Goal: Transaction & Acquisition: Obtain resource

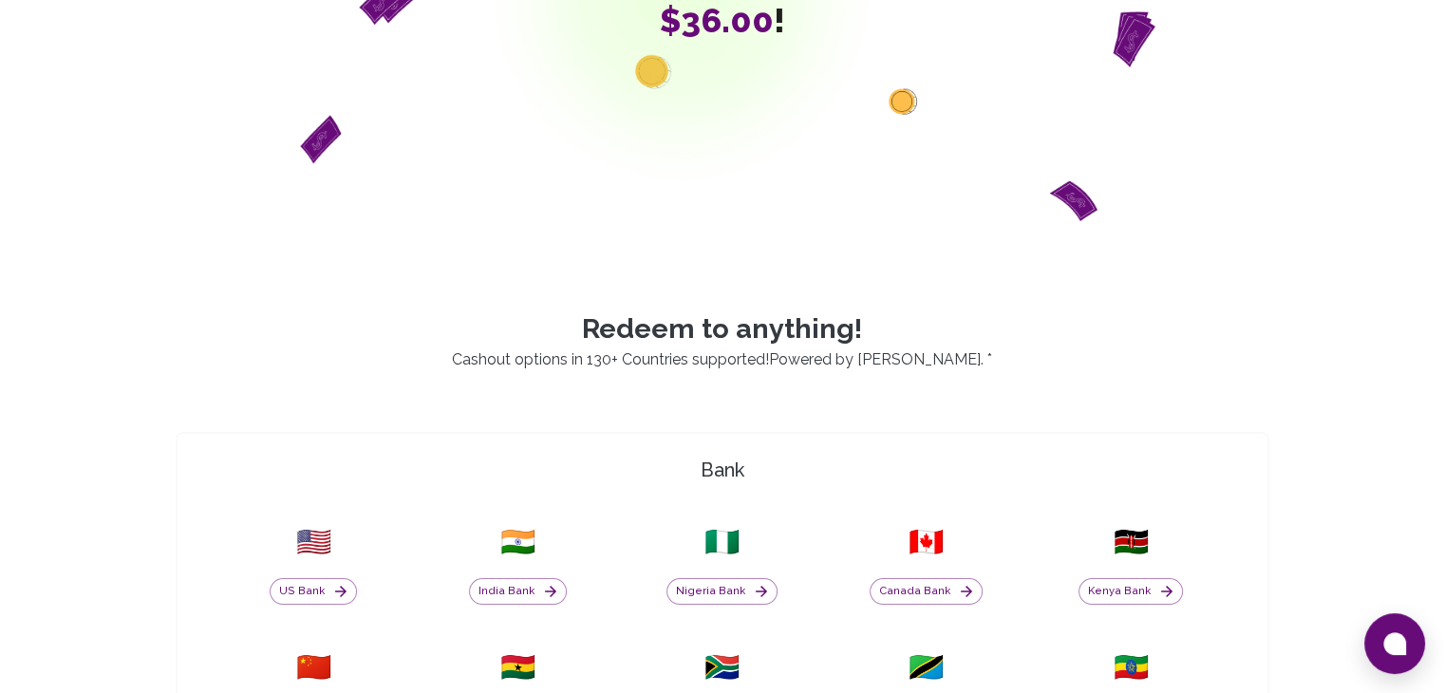
scroll to position [475, 0]
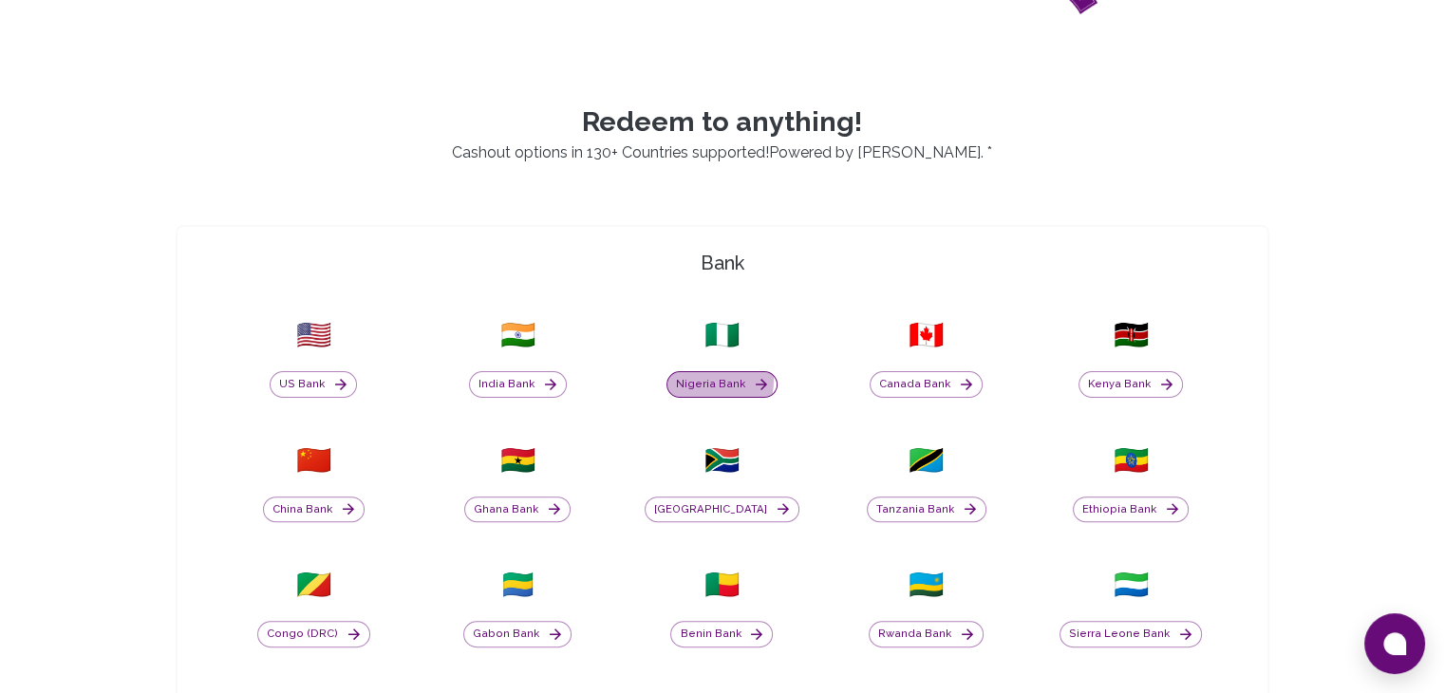
click at [696, 379] on button "Nigeria Bank" at bounding box center [721, 384] width 111 height 27
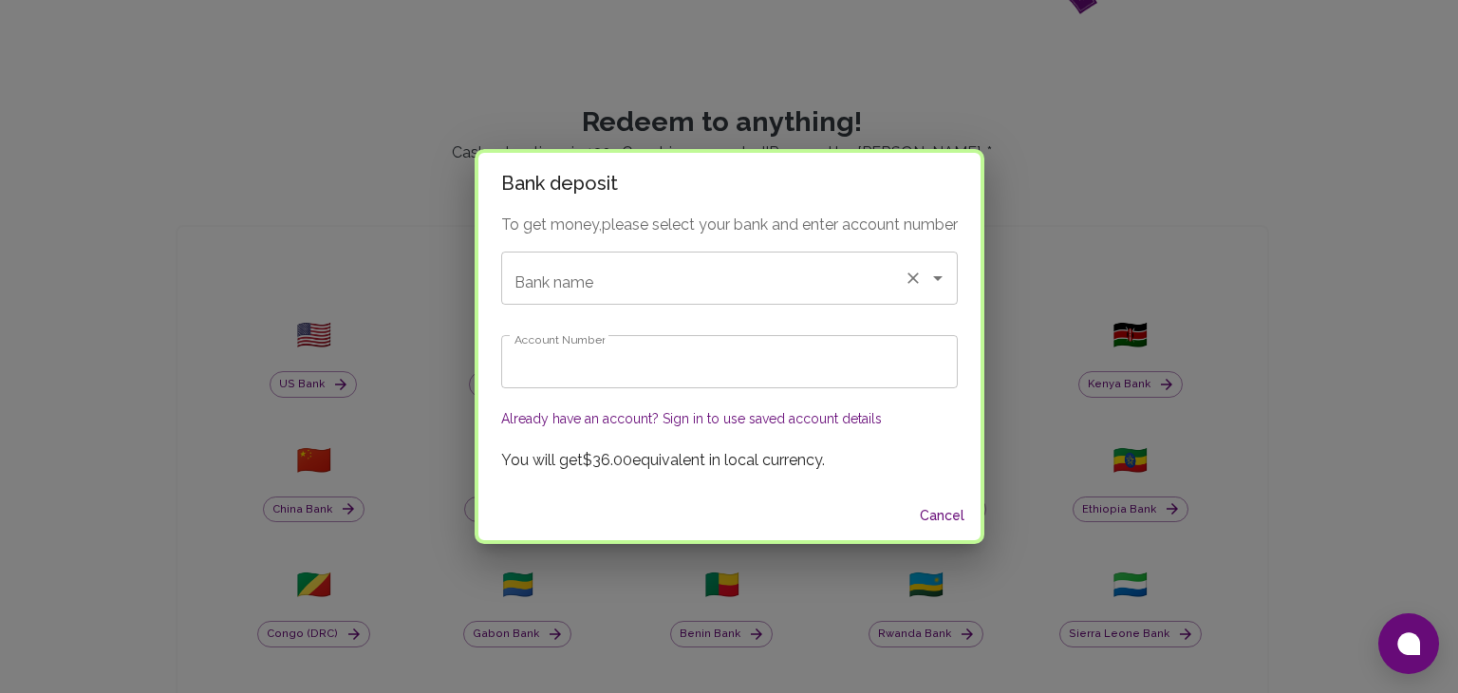
click at [657, 262] on input "Bank name" at bounding box center [703, 278] width 386 height 36
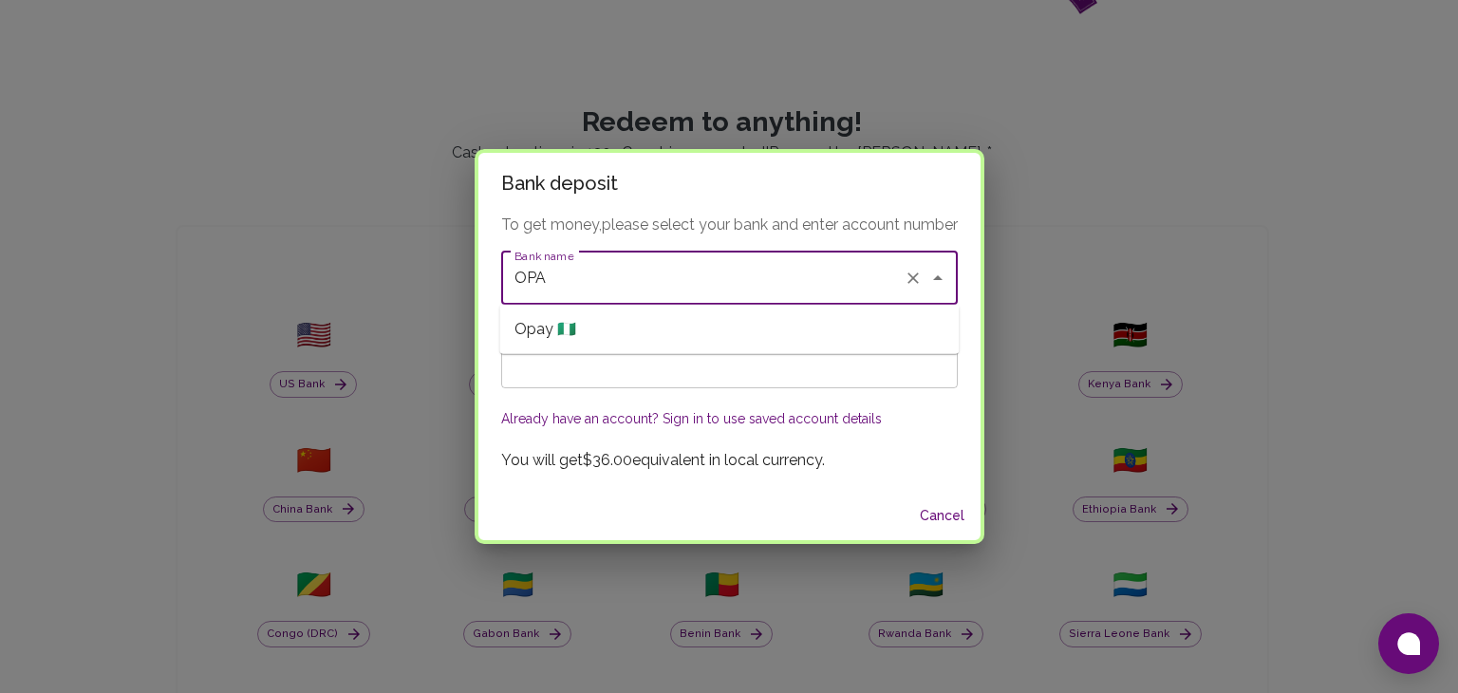
click at [627, 332] on li "Opay 🇳🇬" at bounding box center [729, 329] width 460 height 34
type input "Opay"
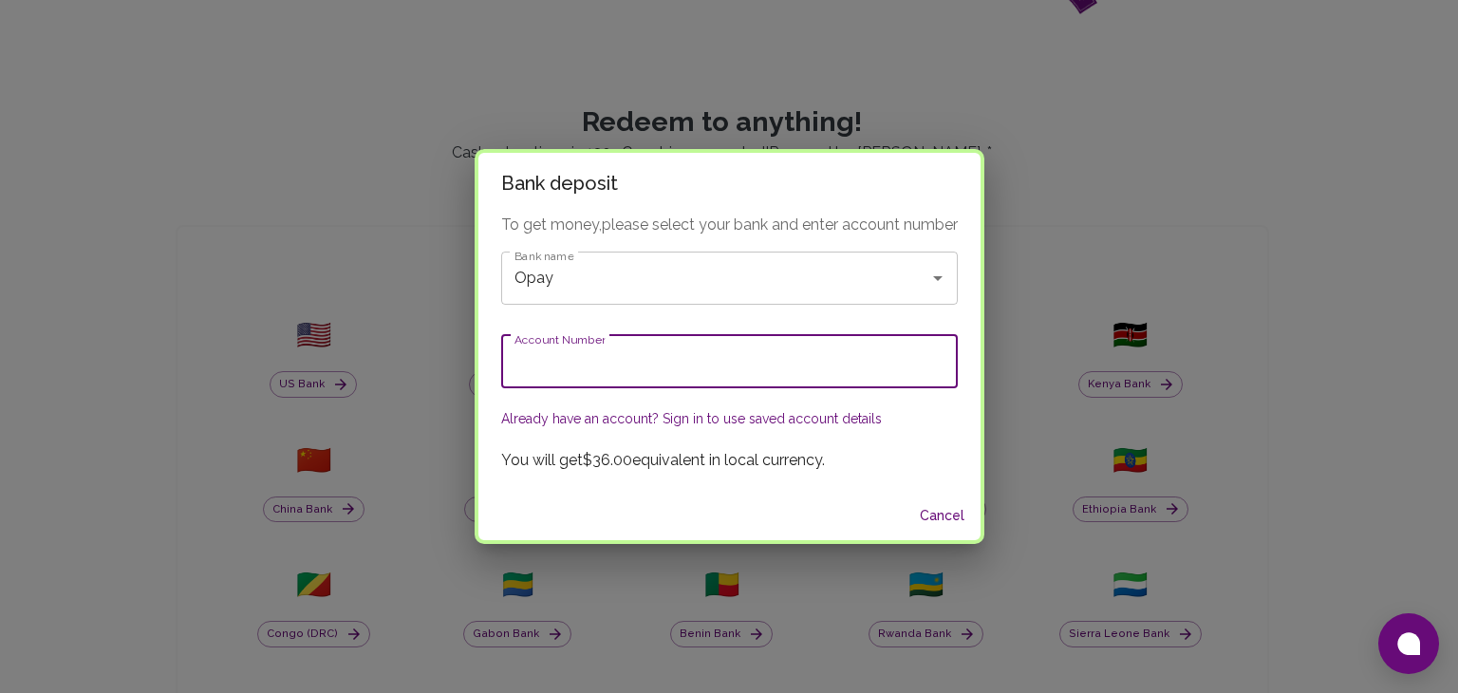
click at [610, 370] on input "Account Number" at bounding box center [729, 361] width 457 height 53
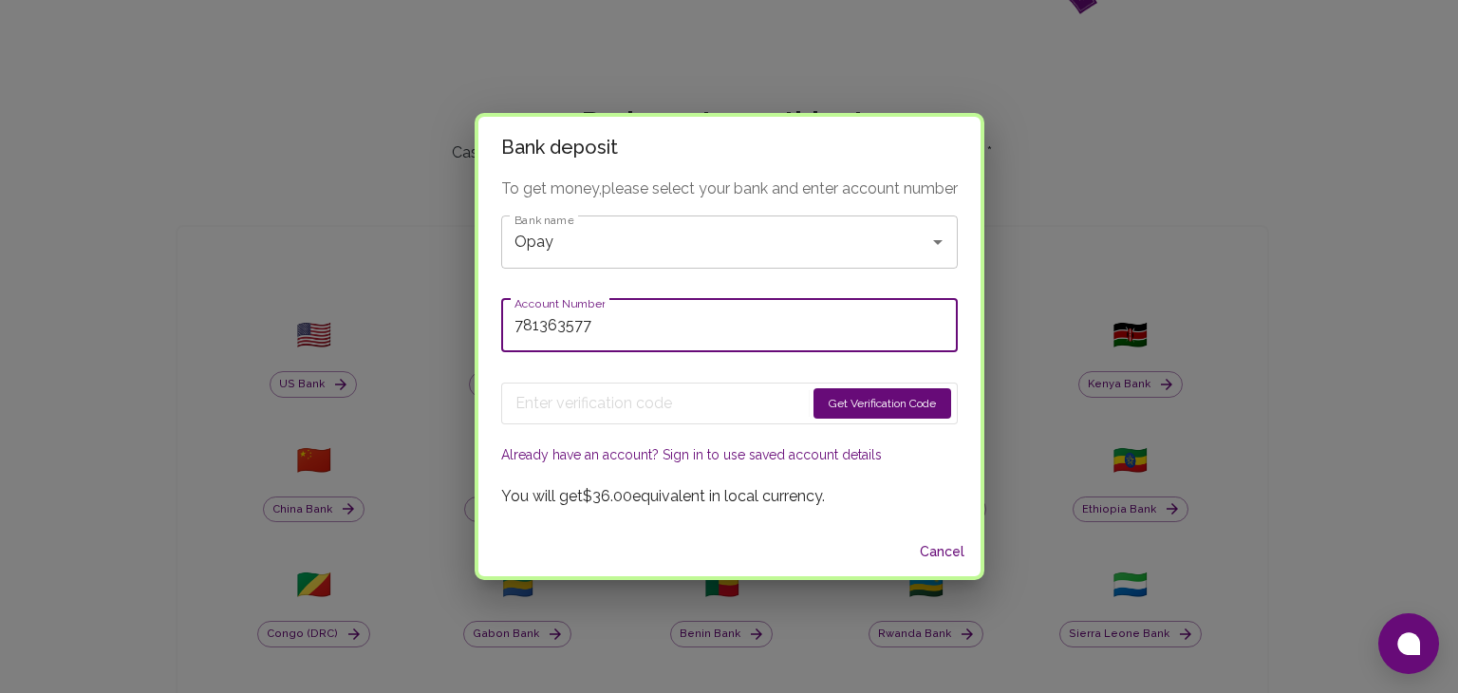
type input "781363577"
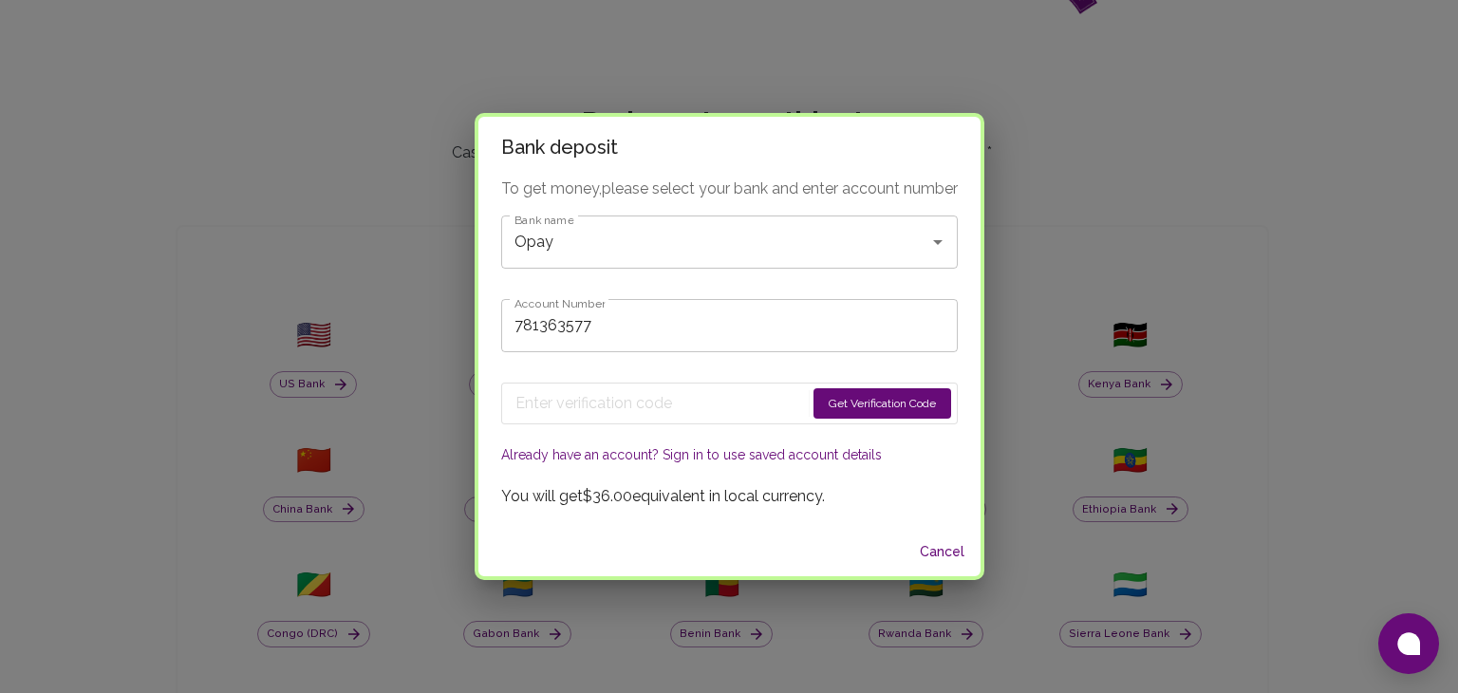
click at [838, 398] on button "Get Verification Code" at bounding box center [883, 403] width 138 height 30
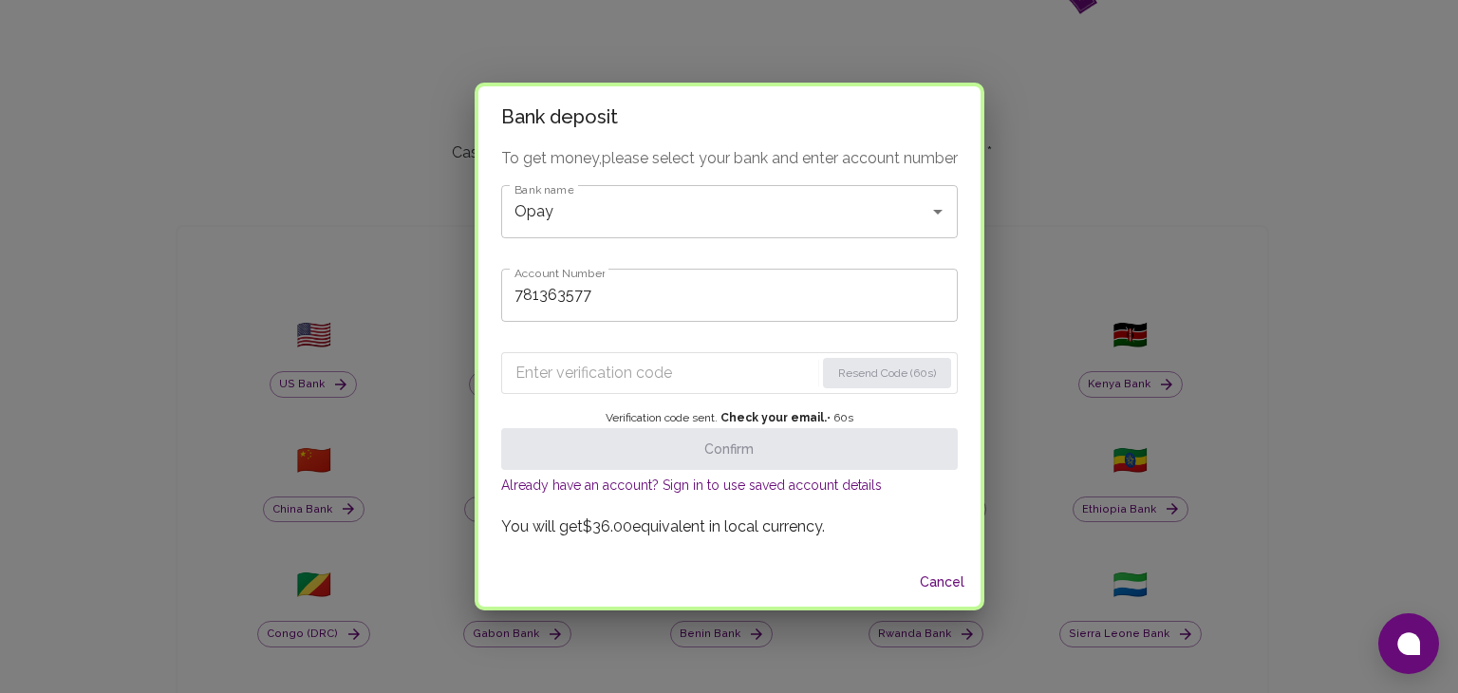
click at [735, 367] on input "Enter verification code" at bounding box center [665, 373] width 299 height 30
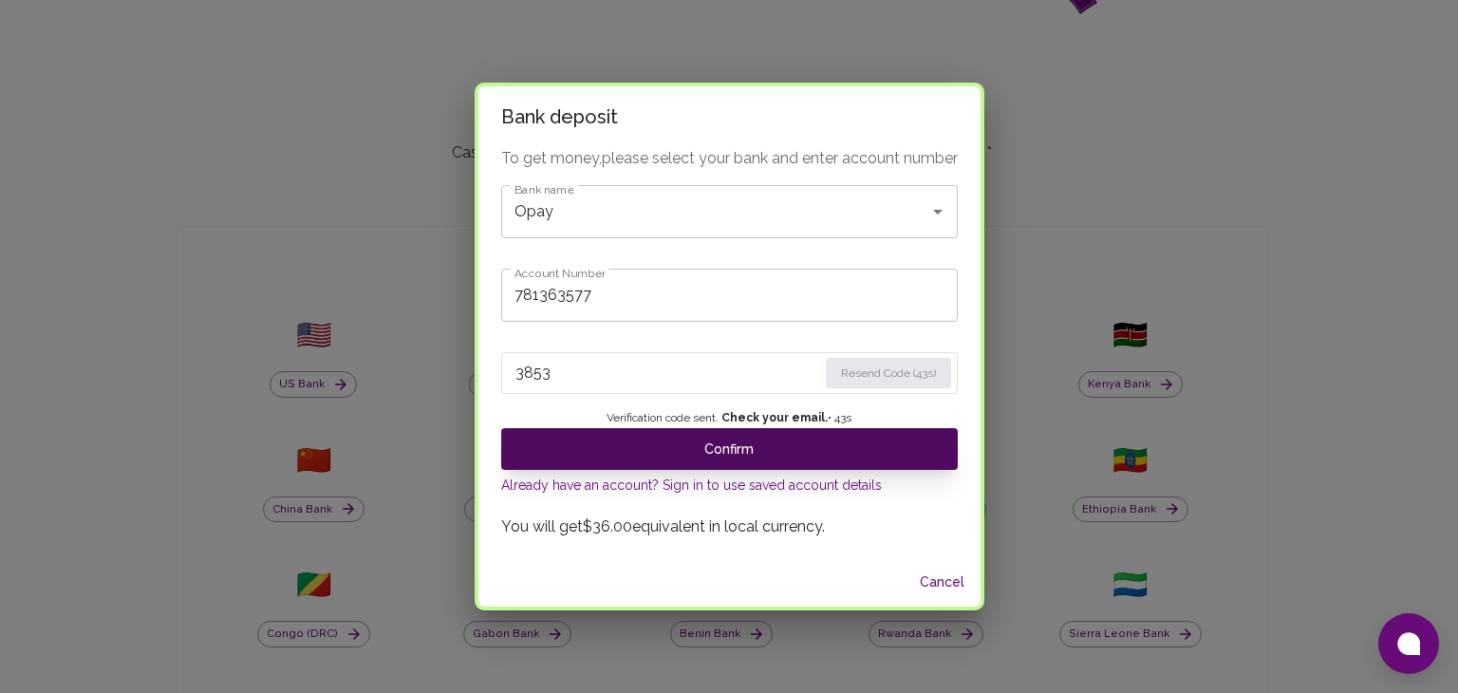
type input "3853"
click at [668, 445] on button "Confirm" at bounding box center [729, 449] width 457 height 42
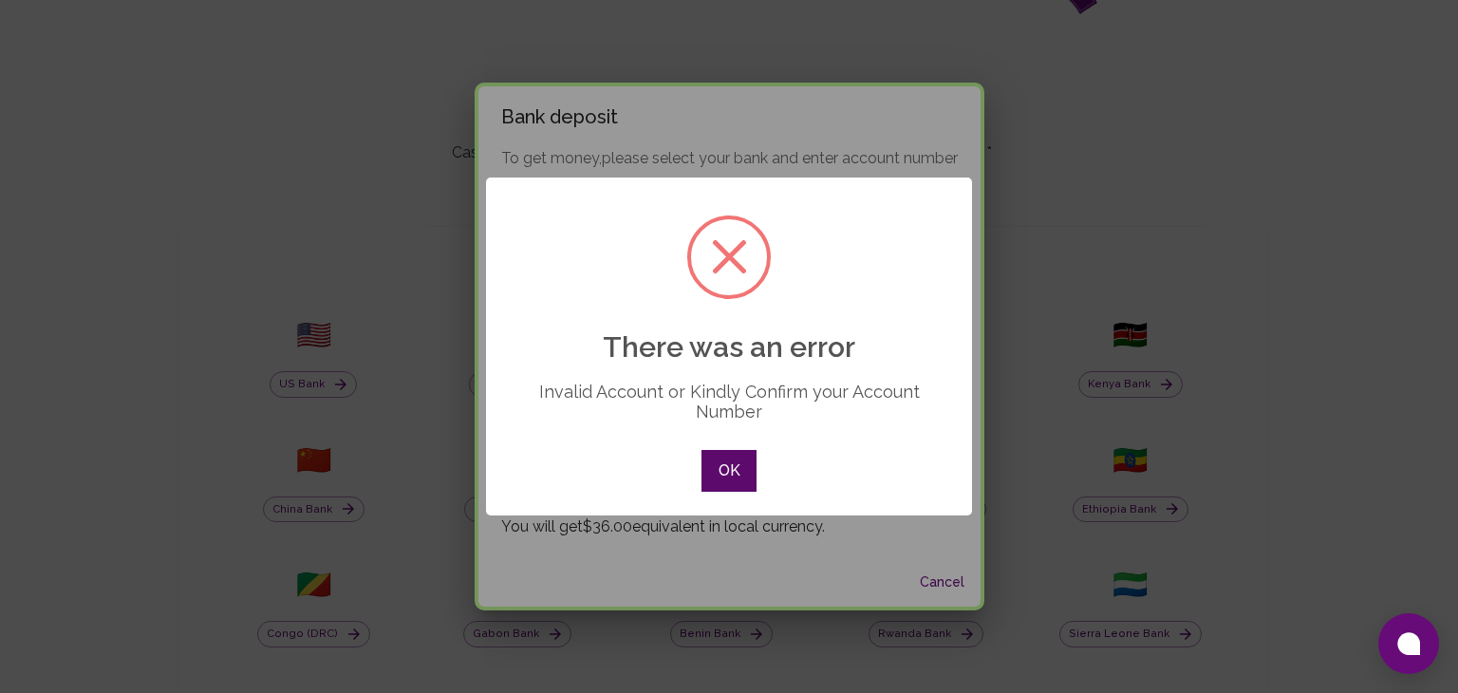
click at [722, 464] on button "OK" at bounding box center [729, 471] width 55 height 42
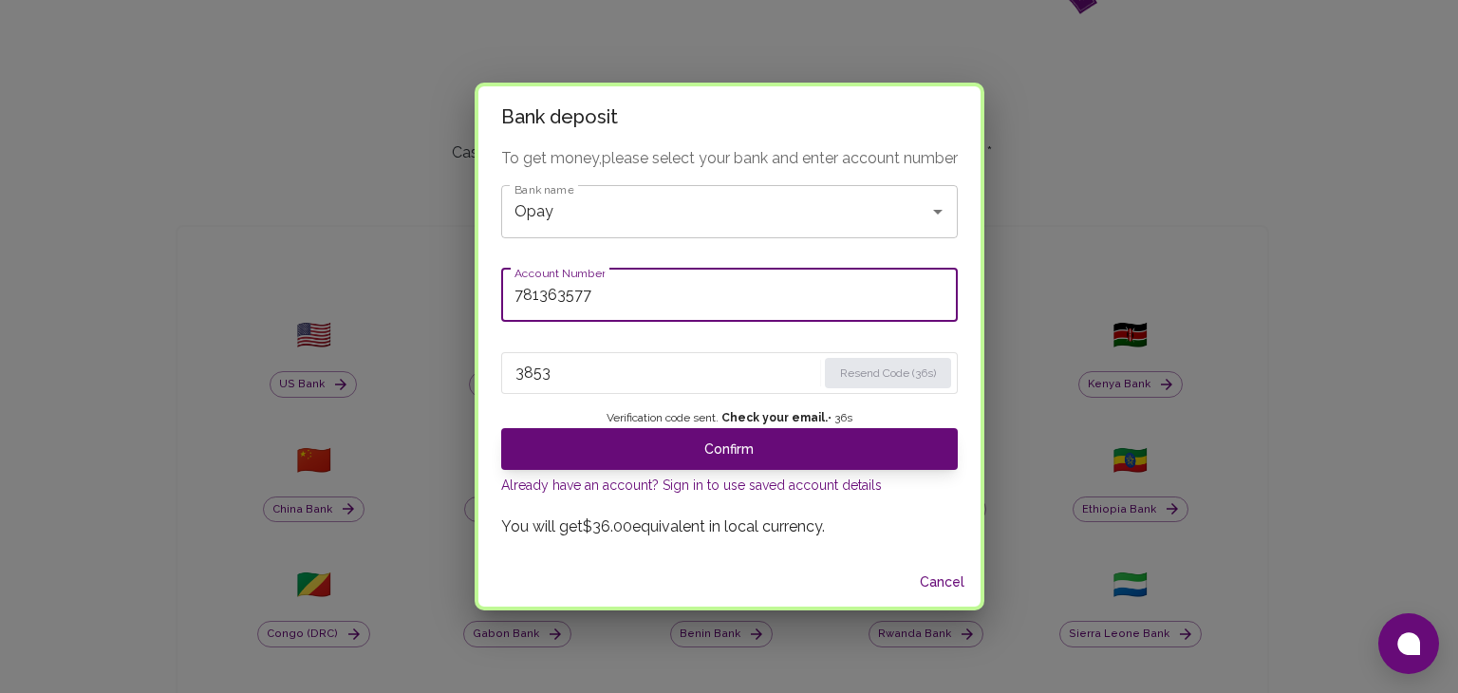
click at [522, 297] on input "781363577" at bounding box center [729, 295] width 457 height 53
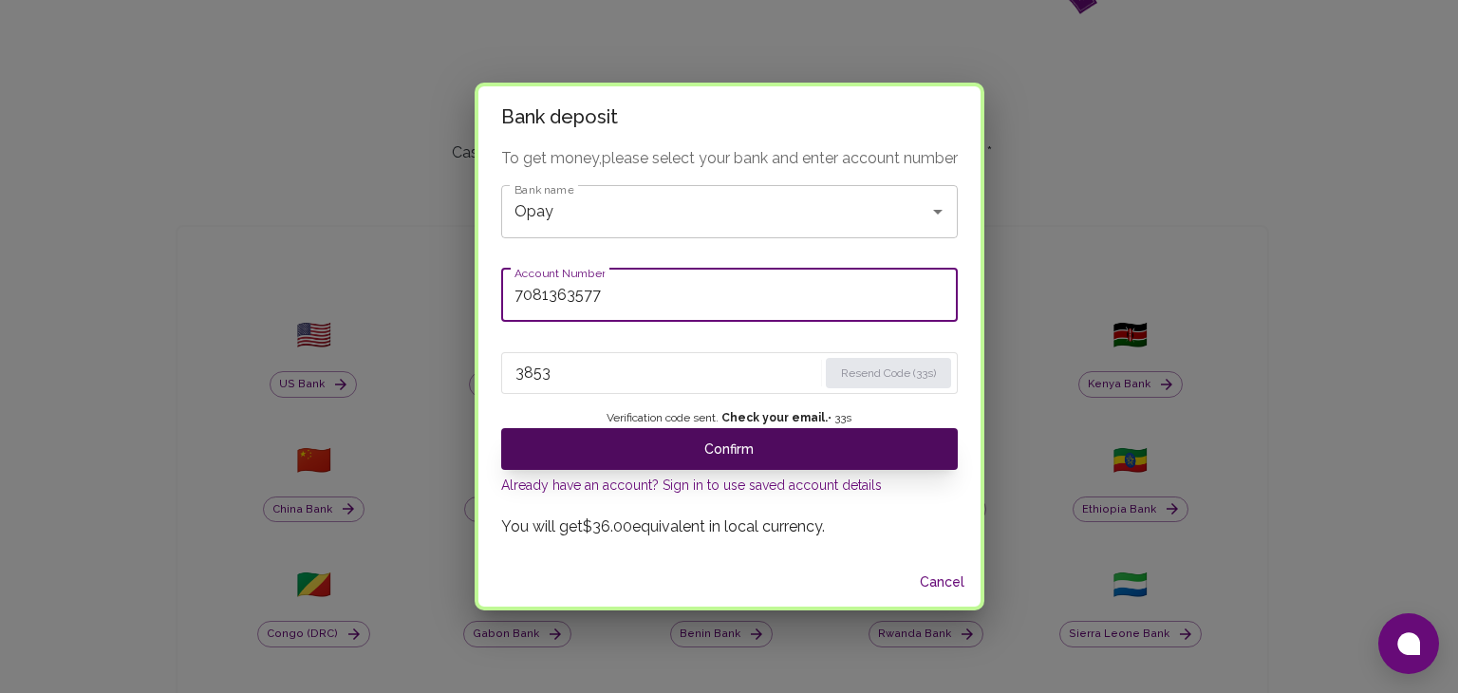
click at [627, 448] on button "Confirm" at bounding box center [729, 449] width 457 height 42
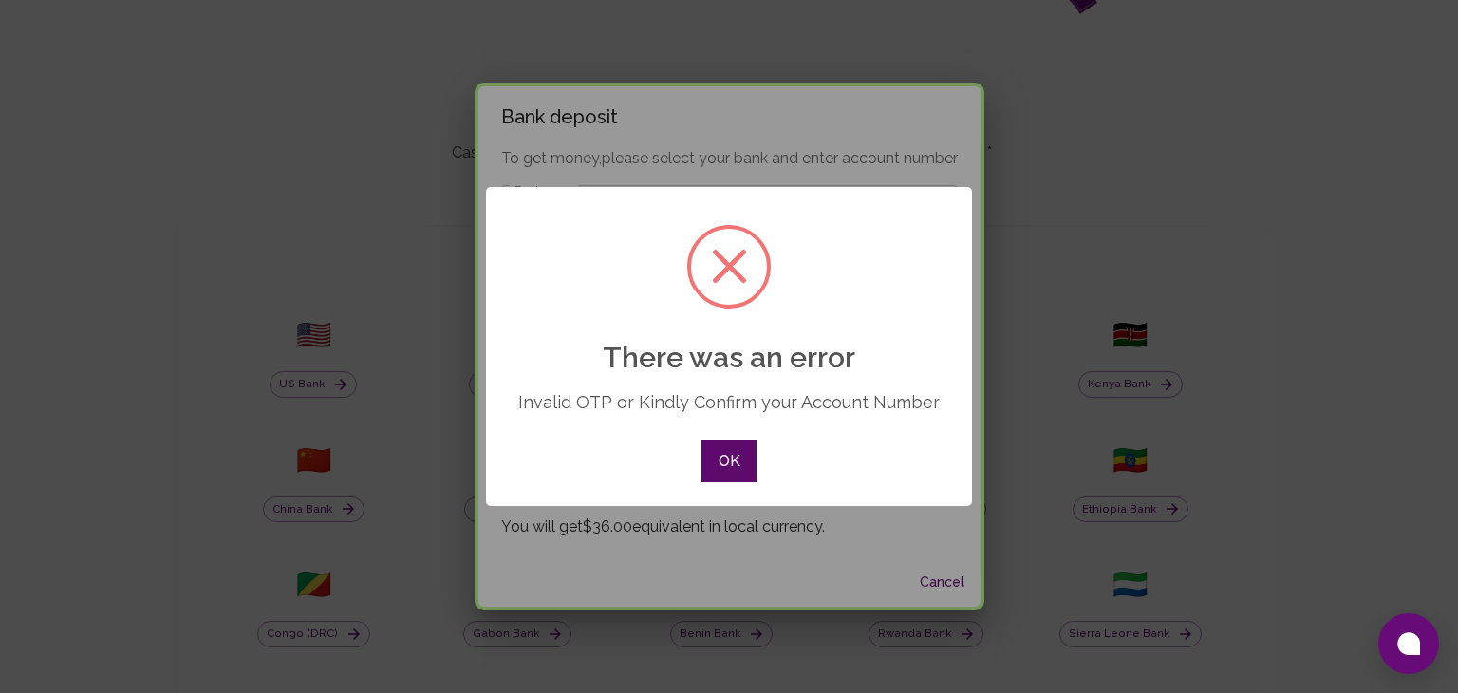
click at [706, 471] on button "OK" at bounding box center [729, 462] width 55 height 42
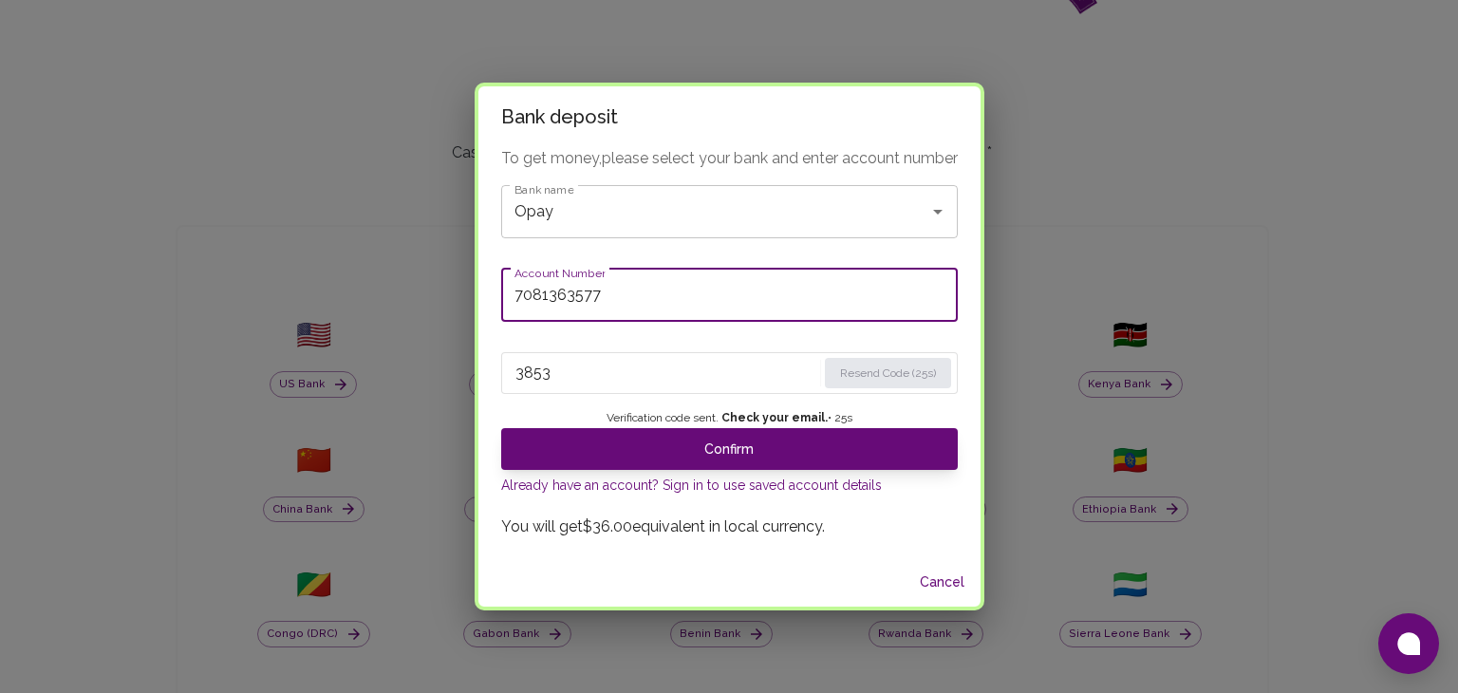
drag, startPoint x: 619, startPoint y: 291, endPoint x: 465, endPoint y: 307, distance: 154.6
click at [465, 307] on div "Bank deposit To get money, please select your bank and enter account number Ban…" at bounding box center [729, 346] width 1458 height 693
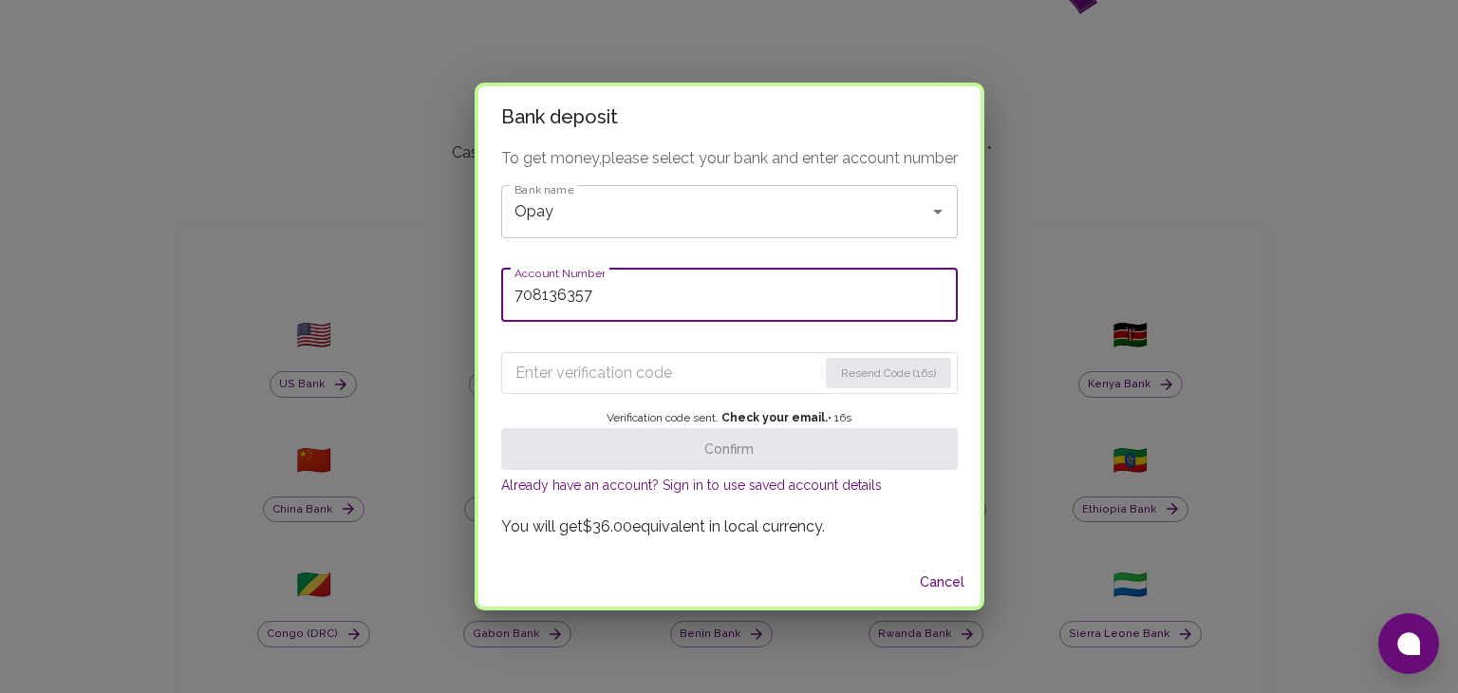
type input "7081363577"
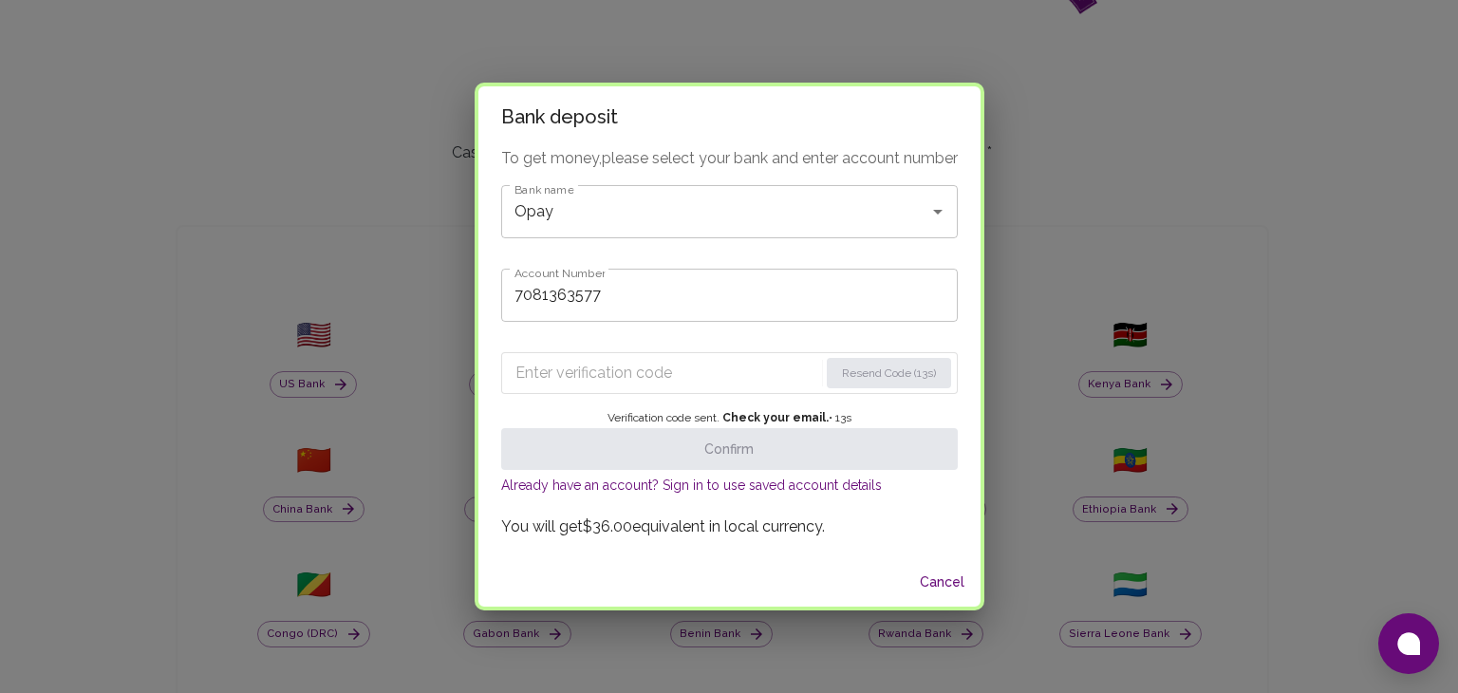
click at [672, 373] on input "Enter verification code" at bounding box center [667, 373] width 303 height 30
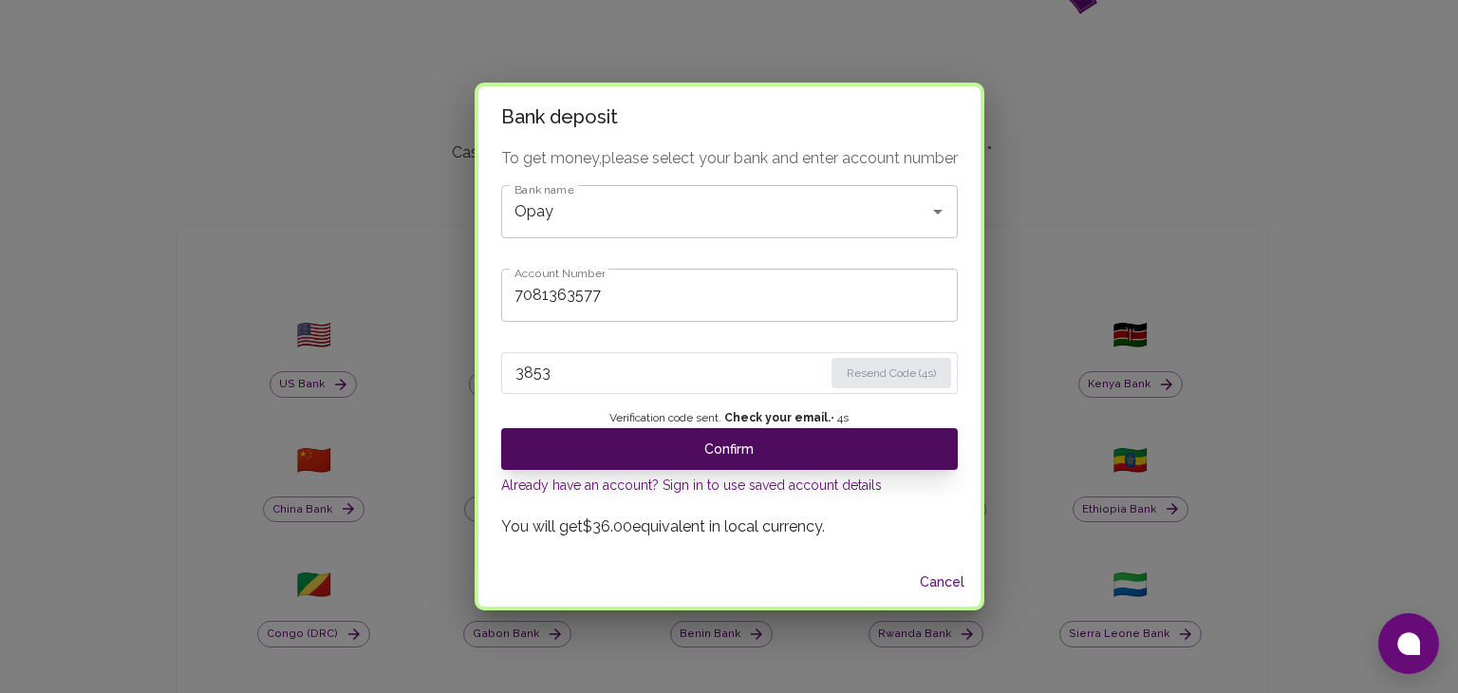
type input "3853"
click at [837, 440] on button "Confirm" at bounding box center [729, 449] width 457 height 42
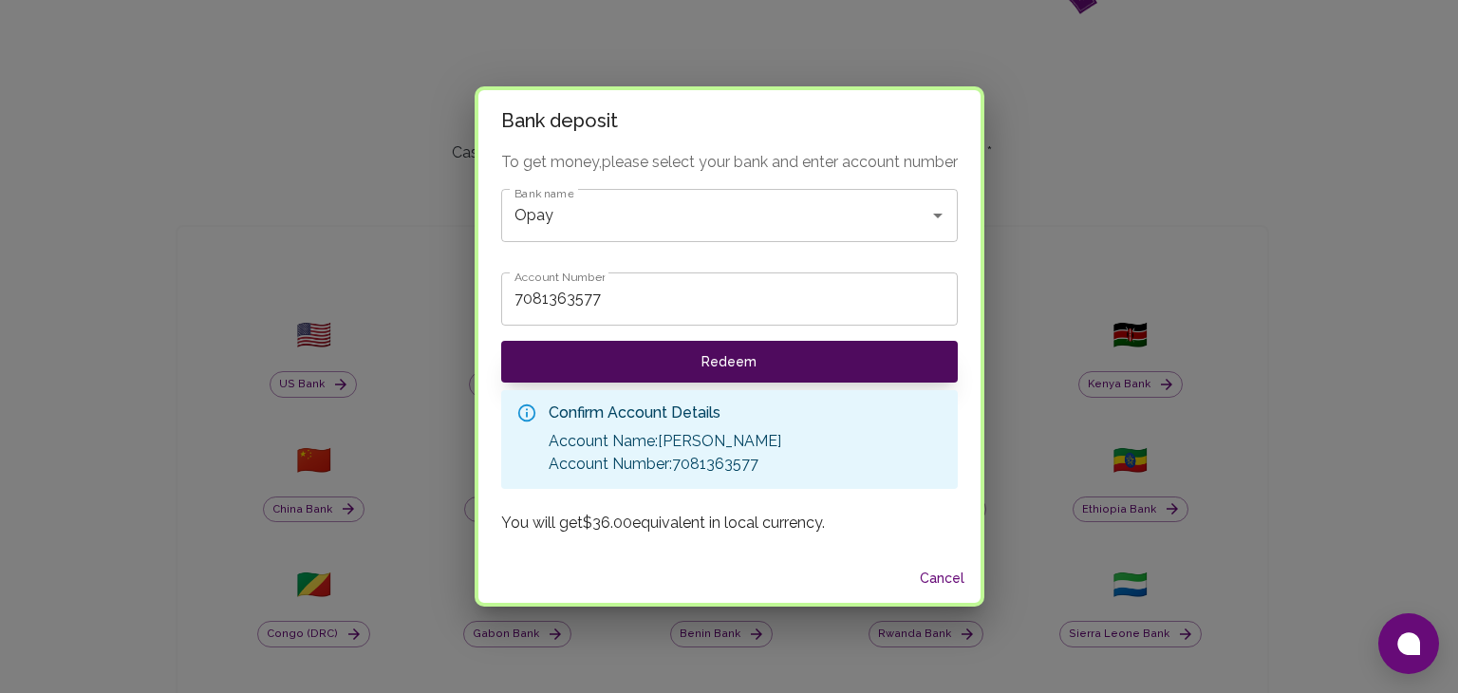
click at [816, 355] on button "Redeem" at bounding box center [729, 362] width 457 height 42
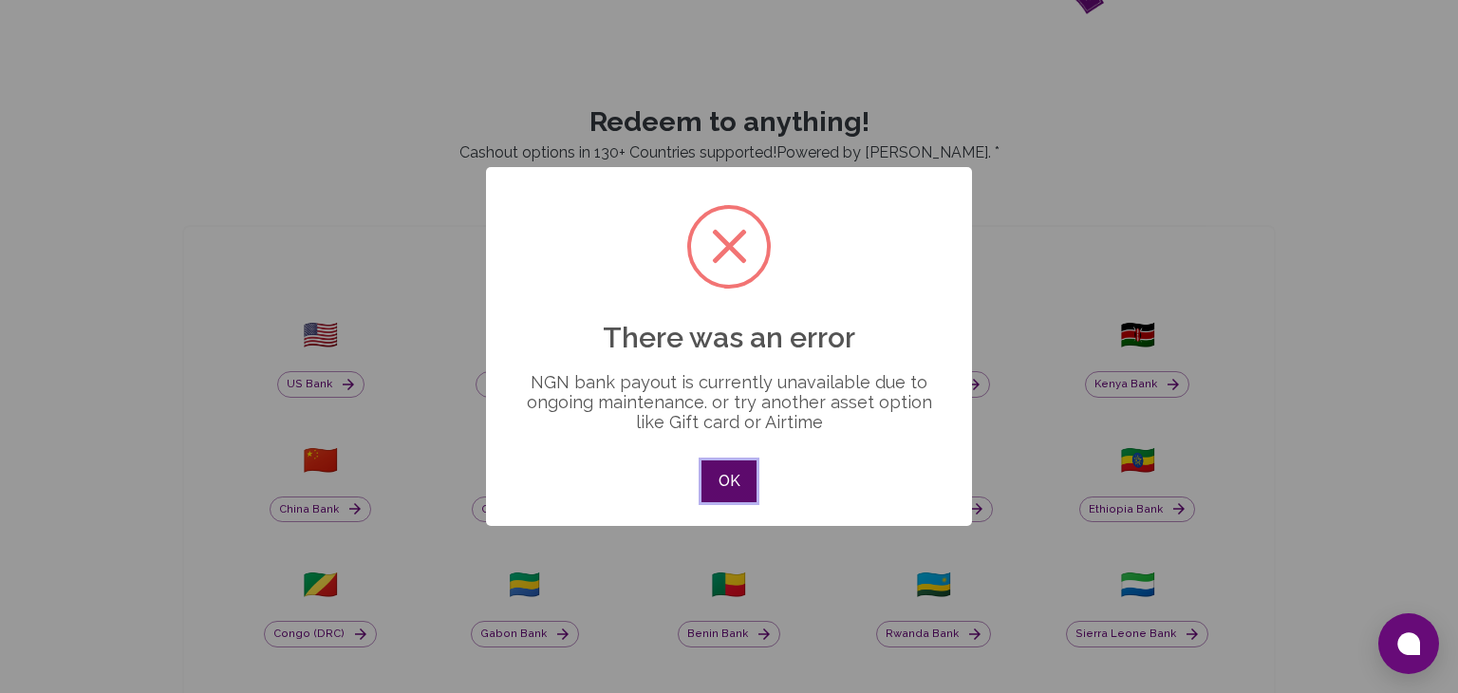
click at [724, 476] on button "OK" at bounding box center [729, 481] width 55 height 42
